Goal: Communication & Community: Answer question/provide support

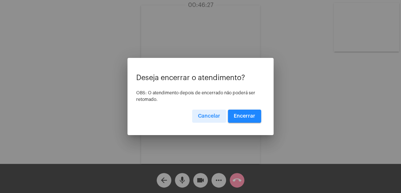
click at [246, 119] on button "Encerrar" at bounding box center [244, 116] width 33 height 13
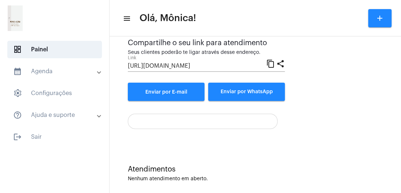
scroll to position [79, 0]
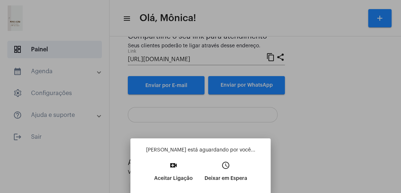
click at [172, 168] on mat-icon "video_call" at bounding box center [173, 165] width 9 height 9
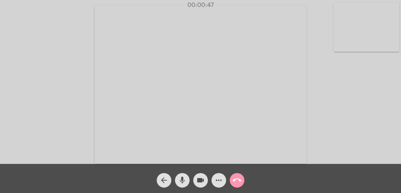
click at [369, 29] on video at bounding box center [366, 27] width 65 height 49
click at [89, 82] on video at bounding box center [73, 83] width 65 height 49
click at [183, 184] on mat-icon "mic" at bounding box center [182, 180] width 9 height 9
click at [183, 185] on mat-icon "mic_off" at bounding box center [182, 180] width 9 height 9
click at [181, 184] on mat-icon "mic" at bounding box center [182, 180] width 9 height 9
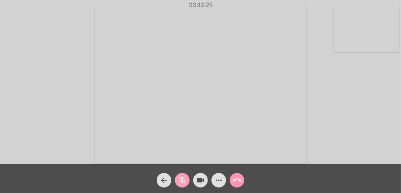
click at [184, 188] on span "mic_off" at bounding box center [182, 180] width 9 height 15
click at [185, 174] on span "mic" at bounding box center [182, 180] width 9 height 15
click at [182, 186] on span "mic_off" at bounding box center [182, 180] width 9 height 15
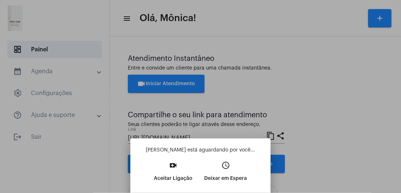
click at [174, 173] on p "Aceitar Ligação" at bounding box center [173, 178] width 39 height 13
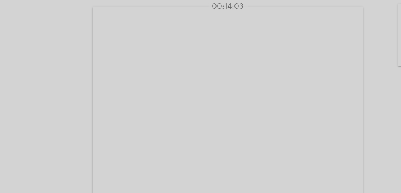
click at [270, 104] on video at bounding box center [201, 84] width 212 height 159
click at [264, 60] on video at bounding box center [298, 84] width 189 height 142
click at [76, 96] on video at bounding box center [73, 83] width 65 height 49
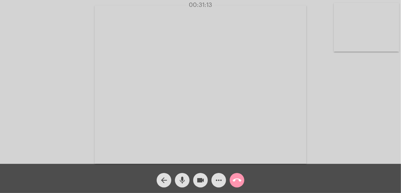
click at [241, 187] on div "call_end" at bounding box center [237, 179] width 18 height 18
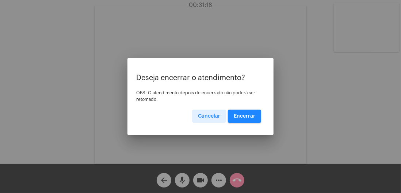
click at [252, 118] on span "Encerrar" at bounding box center [245, 116] width 22 height 5
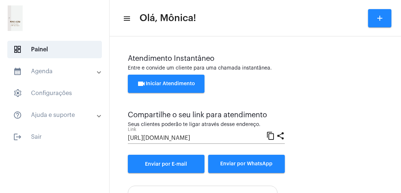
click at [46, 136] on span "logout Sair" at bounding box center [54, 137] width 95 height 18
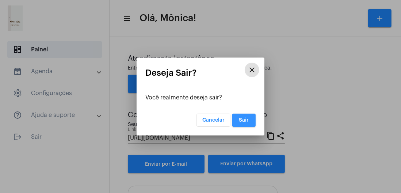
click at [248, 119] on span "Sair" at bounding box center [244, 120] width 10 height 5
